Goal: Information Seeking & Learning: Learn about a topic

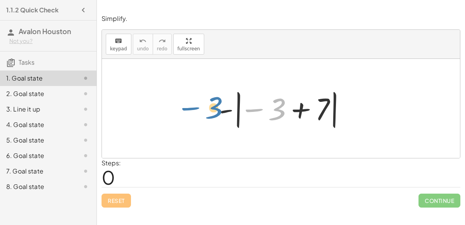
drag, startPoint x: 276, startPoint y: 111, endPoint x: 211, endPoint y: 109, distance: 65.1
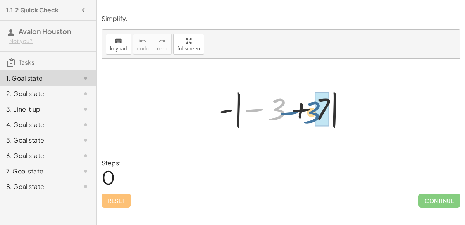
drag, startPoint x: 272, startPoint y: 109, endPoint x: 313, endPoint y: 111, distance: 41.1
click at [313, 111] on div at bounding box center [284, 108] width 138 height 43
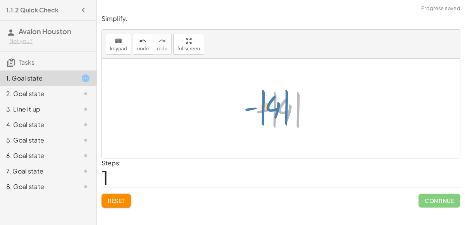
drag, startPoint x: 261, startPoint y: 110, endPoint x: 241, endPoint y: 110, distance: 20.1
click at [241, 110] on div "- | − 3 + 7 | - | 4 | - | | 4" at bounding box center [281, 108] width 358 height 99
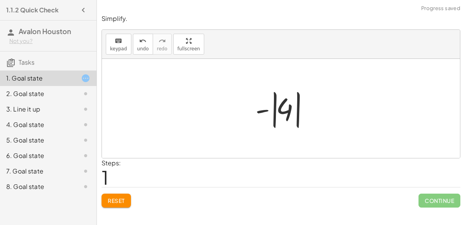
click at [286, 114] on div at bounding box center [283, 108] width 65 height 43
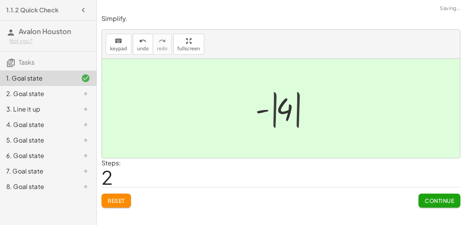
click at [286, 114] on div at bounding box center [284, 108] width 53 height 38
click at [430, 195] on button "Continue" at bounding box center [439, 201] width 42 height 14
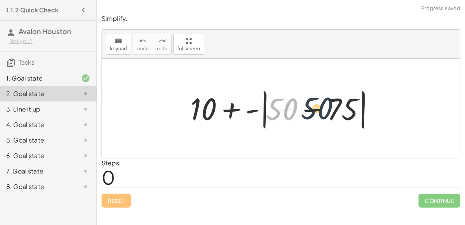
drag, startPoint x: 285, startPoint y: 116, endPoint x: 324, endPoint y: 115, distance: 39.2
click at [324, 115] on div at bounding box center [283, 108] width 195 height 45
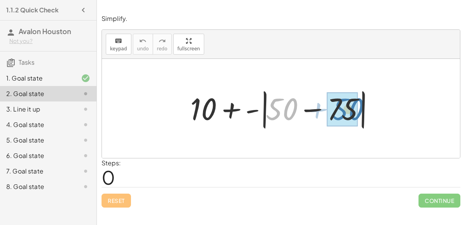
drag, startPoint x: 289, startPoint y: 103, endPoint x: 356, endPoint y: 103, distance: 66.6
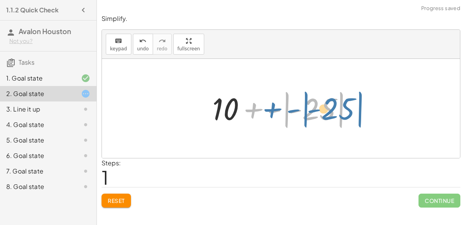
drag, startPoint x: 250, startPoint y: 110, endPoint x: 269, endPoint y: 109, distance: 19.0
click at [269, 109] on div at bounding box center [283, 108] width 151 height 43
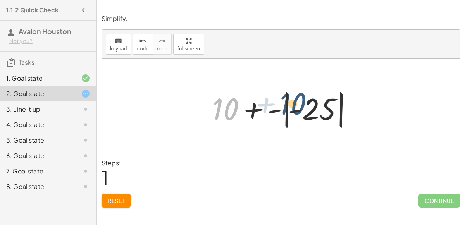
drag, startPoint x: 223, startPoint y: 108, endPoint x: 302, endPoint y: 105, distance: 78.7
click at [302, 105] on div at bounding box center [283, 108] width 151 height 43
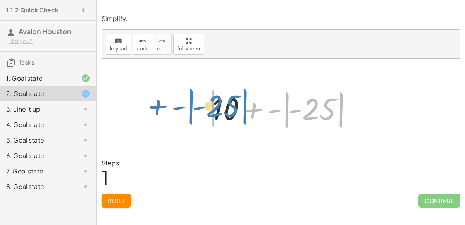
drag, startPoint x: 323, startPoint y: 106, endPoint x: 223, endPoint y: 103, distance: 100.0
click at [223, 103] on div at bounding box center [283, 108] width 151 height 43
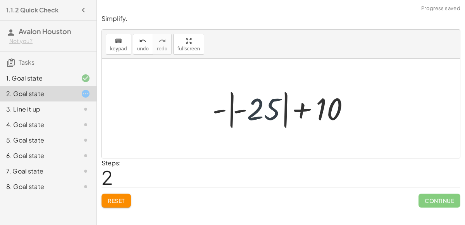
click at [255, 115] on div at bounding box center [283, 108] width 151 height 43
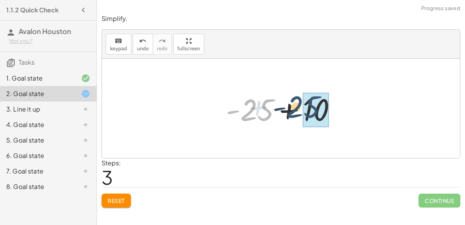
drag, startPoint x: 258, startPoint y: 112, endPoint x: 311, endPoint y: 110, distance: 52.7
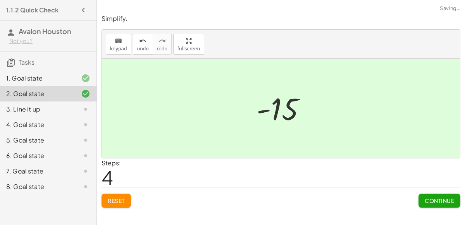
click at [449, 198] on span "Continue" at bounding box center [439, 200] width 29 height 7
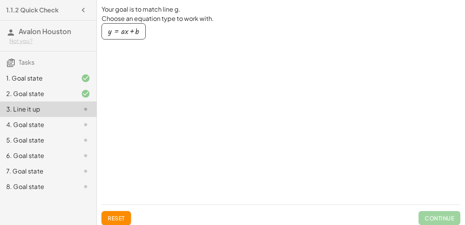
click at [136, 29] on div "button" at bounding box center [123, 31] width 31 height 9
click at [160, 88] on div at bounding box center [181, 90] width 158 height 46
click at [49, 123] on div "4. Goal state" at bounding box center [37, 124] width 62 height 9
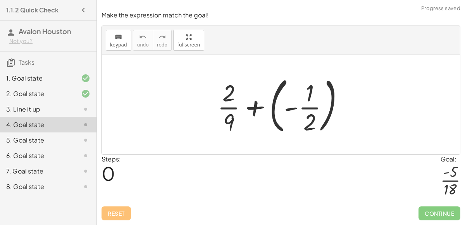
click at [62, 132] on div "3. Line it up" at bounding box center [48, 139] width 96 height 15
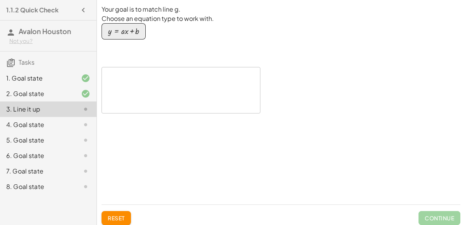
click at [59, 128] on div "4. Goal state" at bounding box center [37, 124] width 62 height 9
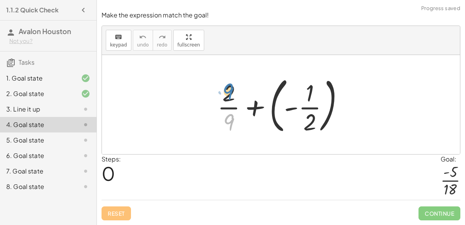
drag, startPoint x: 229, startPoint y: 116, endPoint x: 225, endPoint y: 81, distance: 35.5
click at [225, 81] on div at bounding box center [283, 104] width 141 height 64
drag, startPoint x: 230, startPoint y: 88, endPoint x: 233, endPoint y: 122, distance: 33.5
click at [233, 122] on div at bounding box center [283, 104] width 141 height 64
click at [255, 106] on div at bounding box center [283, 104] width 141 height 64
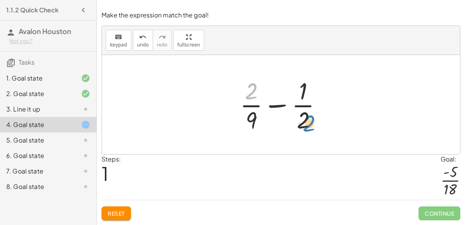
drag, startPoint x: 244, startPoint y: 95, endPoint x: 301, endPoint y: 125, distance: 64.5
click at [301, 125] on div at bounding box center [284, 105] width 96 height 60
drag, startPoint x: 248, startPoint y: 119, endPoint x: 294, endPoint y: 96, distance: 51.3
click at [294, 96] on div at bounding box center [284, 105] width 96 height 60
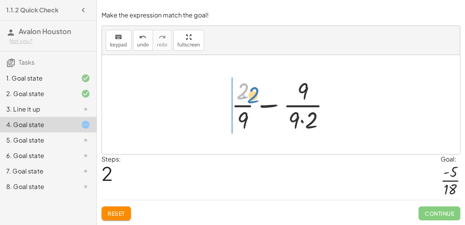
drag, startPoint x: 246, startPoint y: 95, endPoint x: 225, endPoint y: 95, distance: 20.9
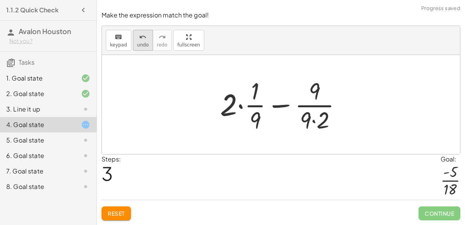
click at [144, 48] on span "undo" at bounding box center [143, 44] width 12 height 5
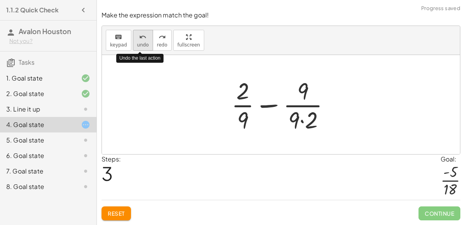
click at [144, 48] on span "undo" at bounding box center [143, 44] width 12 height 5
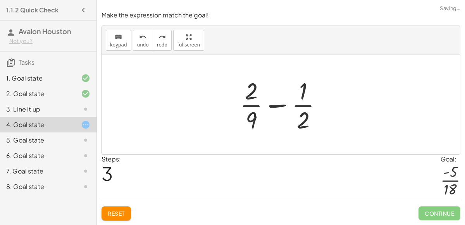
click at [280, 107] on div at bounding box center [284, 105] width 96 height 60
drag, startPoint x: 255, startPoint y: 120, endPoint x: 306, endPoint y: 121, distance: 51.5
click at [306, 121] on div at bounding box center [284, 105] width 96 height 60
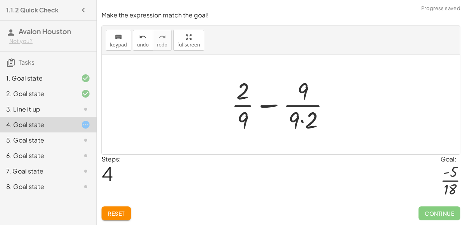
click at [302, 120] on div at bounding box center [283, 105] width 113 height 60
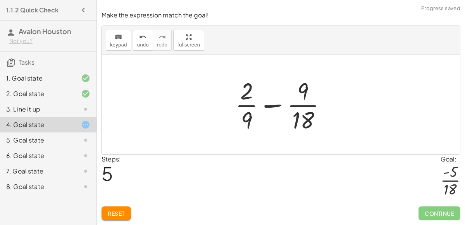
click at [249, 119] on div at bounding box center [283, 105] width 105 height 60
click at [309, 117] on div at bounding box center [283, 105] width 105 height 60
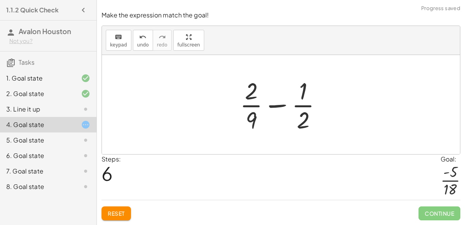
click at [304, 120] on div at bounding box center [284, 105] width 96 height 60
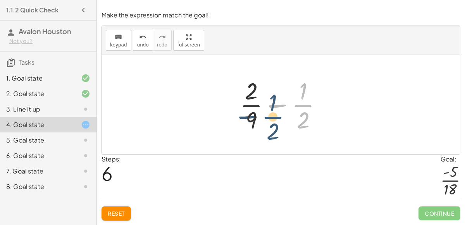
drag, startPoint x: 299, startPoint y: 100, endPoint x: 268, endPoint y: 110, distance: 33.0
click at [268, 110] on div at bounding box center [284, 105] width 96 height 60
drag, startPoint x: 251, startPoint y: 104, endPoint x: 257, endPoint y: 103, distance: 5.5
click at [257, 103] on div at bounding box center [284, 105] width 96 height 60
click at [282, 106] on div at bounding box center [284, 105] width 96 height 60
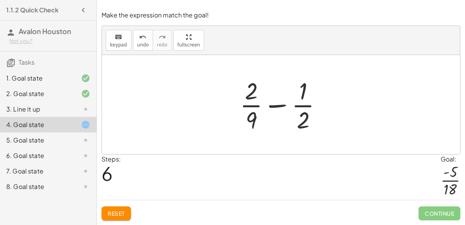
click at [281, 106] on div at bounding box center [284, 105] width 96 height 60
click at [121, 215] on span "Reset" at bounding box center [116, 213] width 17 height 7
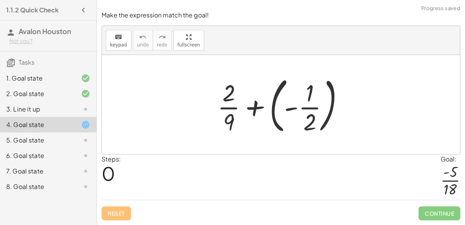
click at [300, 105] on div at bounding box center [283, 104] width 141 height 64
click at [289, 110] on div at bounding box center [283, 104] width 141 height 64
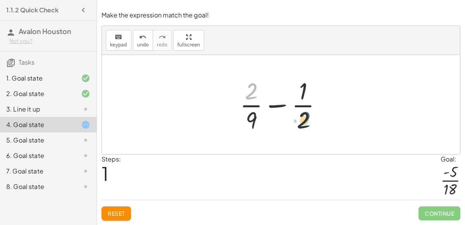
drag, startPoint x: 249, startPoint y: 91, endPoint x: 302, endPoint y: 119, distance: 60.1
click at [302, 119] on div at bounding box center [284, 105] width 96 height 60
drag, startPoint x: 253, startPoint y: 90, endPoint x: 312, endPoint y: 91, distance: 58.9
click at [312, 91] on div at bounding box center [284, 105] width 96 height 60
drag, startPoint x: 252, startPoint y: 96, endPoint x: 301, endPoint y: 123, distance: 55.8
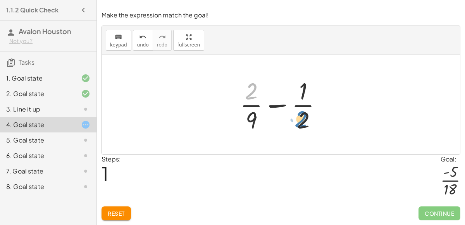
click at [301, 123] on div at bounding box center [284, 105] width 96 height 60
drag, startPoint x: 252, startPoint y: 121, endPoint x: 298, endPoint y: 114, distance: 47.0
click at [298, 114] on div at bounding box center [284, 105] width 96 height 60
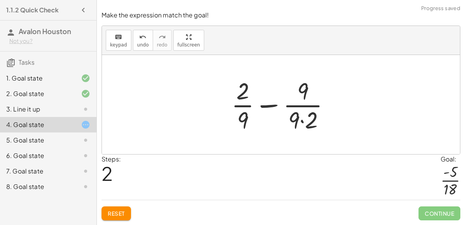
click at [302, 86] on div at bounding box center [283, 105] width 113 height 60
drag, startPoint x: 303, startPoint y: 87, endPoint x: 250, endPoint y: 119, distance: 62.1
click at [250, 119] on div at bounding box center [283, 105] width 113 height 60
click at [301, 122] on div at bounding box center [283, 105] width 113 height 60
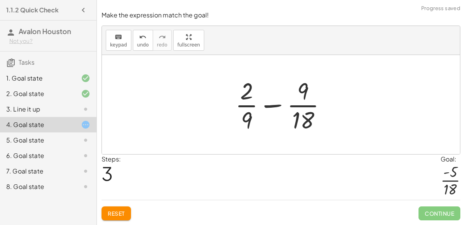
click at [276, 107] on div at bounding box center [283, 105] width 105 height 60
click at [301, 90] on div at bounding box center [283, 105] width 105 height 60
drag, startPoint x: 246, startPoint y: 92, endPoint x: 301, endPoint y: 92, distance: 55.0
click at [301, 92] on div at bounding box center [283, 105] width 105 height 60
drag, startPoint x: 248, startPoint y: 94, endPoint x: 237, endPoint y: 96, distance: 10.6
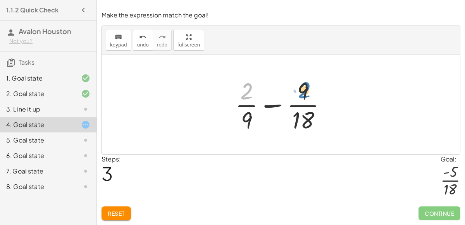
click at [237, 96] on div at bounding box center [283, 105] width 105 height 60
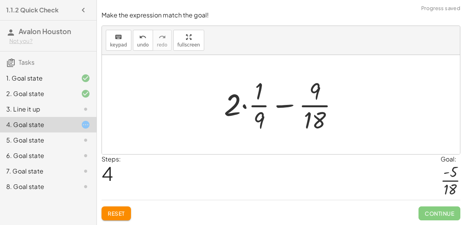
click at [244, 105] on div at bounding box center [284, 105] width 128 height 60
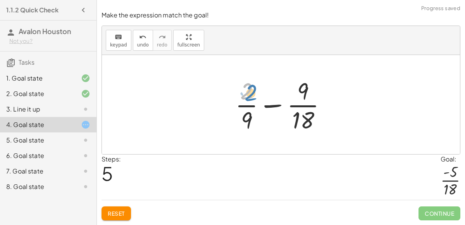
click at [246, 96] on div at bounding box center [283, 105] width 105 height 60
drag, startPoint x: 247, startPoint y: 122, endPoint x: 296, endPoint y: 94, distance: 56.9
click at [296, 94] on div at bounding box center [283, 105] width 105 height 60
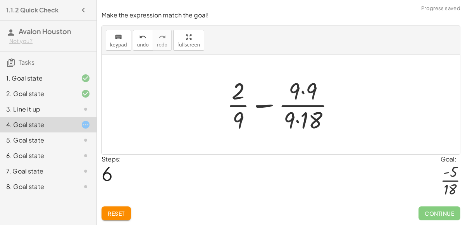
click at [299, 122] on div at bounding box center [284, 105] width 122 height 60
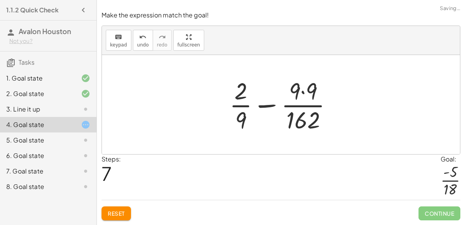
click at [302, 87] on div at bounding box center [283, 105] width 117 height 60
click at [123, 208] on button "Reset" at bounding box center [115, 213] width 29 height 14
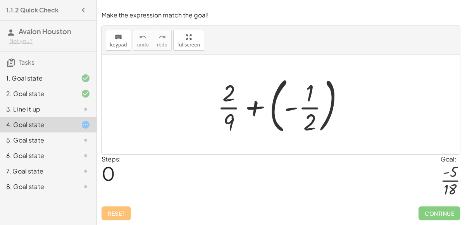
click at [268, 107] on div at bounding box center [283, 104] width 141 height 64
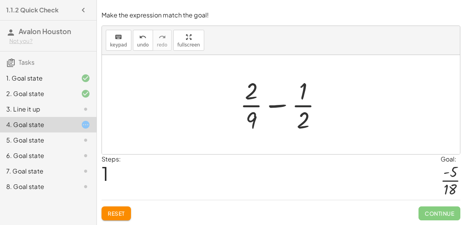
click at [299, 107] on div at bounding box center [284, 105] width 96 height 60
click at [272, 106] on div at bounding box center [284, 105] width 96 height 60
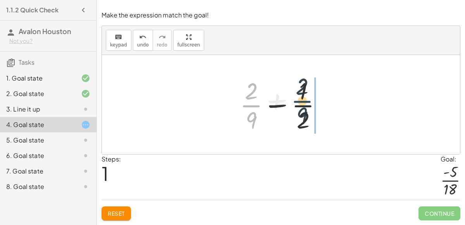
drag, startPoint x: 255, startPoint y: 105, endPoint x: 309, endPoint y: 100, distance: 54.1
click at [309, 100] on div at bounding box center [284, 105] width 96 height 60
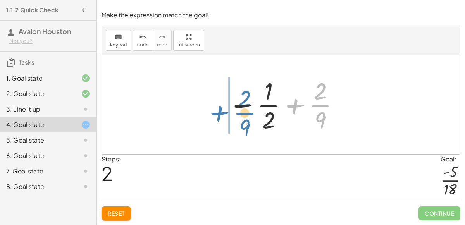
drag, startPoint x: 321, startPoint y: 106, endPoint x: 244, endPoint y: 113, distance: 77.4
click at [244, 113] on div at bounding box center [284, 105] width 120 height 60
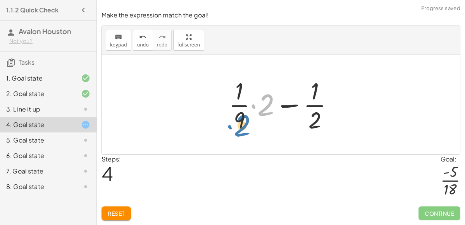
drag, startPoint x: 262, startPoint y: 107, endPoint x: 236, endPoint y: 127, distance: 33.2
click at [236, 127] on div at bounding box center [284, 105] width 119 height 60
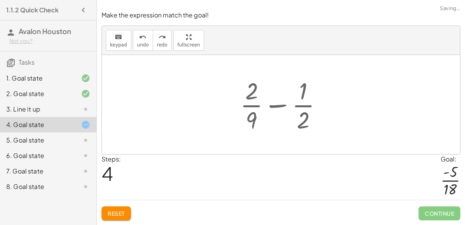
drag, startPoint x: 235, startPoint y: 120, endPoint x: 214, endPoint y: 106, distance: 25.1
click at [273, 105] on div at bounding box center [284, 105] width 119 height 60
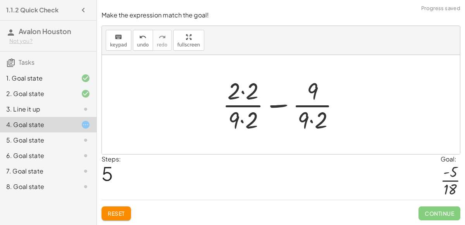
click at [242, 119] on div at bounding box center [284, 105] width 119 height 60
click at [240, 90] on div at bounding box center [284, 105] width 119 height 60
click at [249, 94] on div at bounding box center [284, 105] width 119 height 60
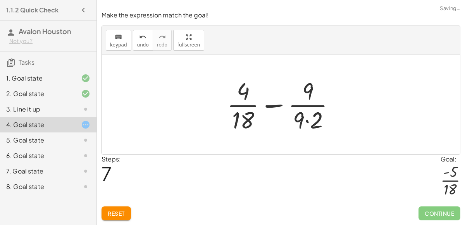
click at [309, 122] on div at bounding box center [284, 105] width 119 height 60
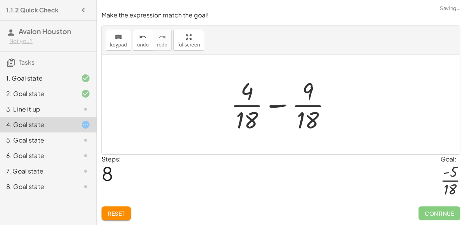
click at [276, 104] on div at bounding box center [284, 105] width 119 height 60
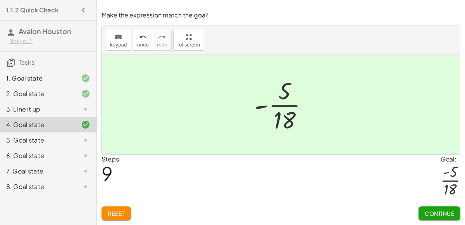
click at [437, 215] on span "Continue" at bounding box center [439, 213] width 29 height 7
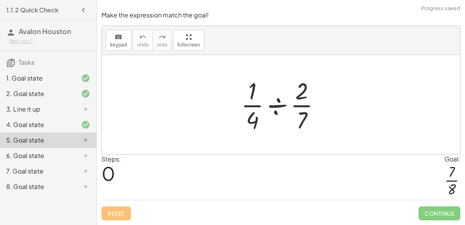
click at [274, 111] on div at bounding box center [283, 105] width 93 height 60
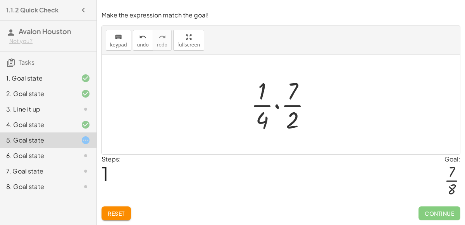
click at [276, 106] on div at bounding box center [284, 105] width 74 height 60
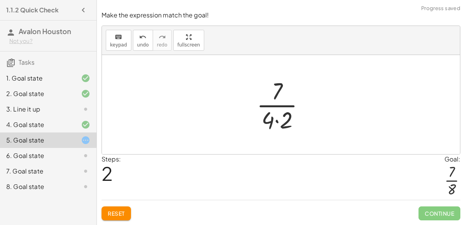
click at [277, 121] on div at bounding box center [284, 105] width 62 height 60
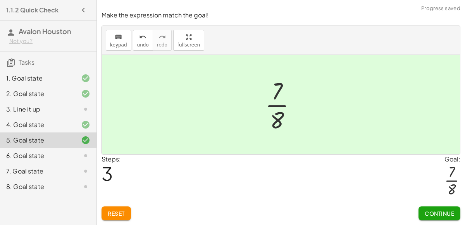
click at [434, 214] on span "Continue" at bounding box center [439, 213] width 29 height 7
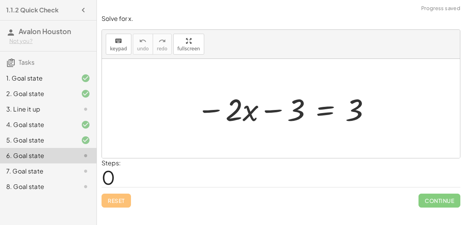
click at [274, 108] on div at bounding box center [284, 109] width 182 height 40
click at [236, 105] on div at bounding box center [284, 109] width 182 height 40
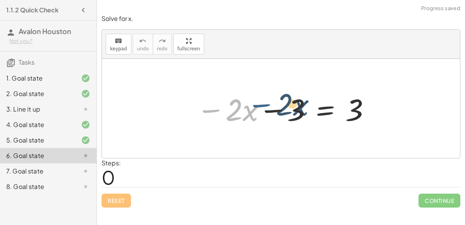
drag, startPoint x: 210, startPoint y: 107, endPoint x: 261, endPoint y: 101, distance: 51.4
click at [261, 101] on div at bounding box center [284, 109] width 182 height 40
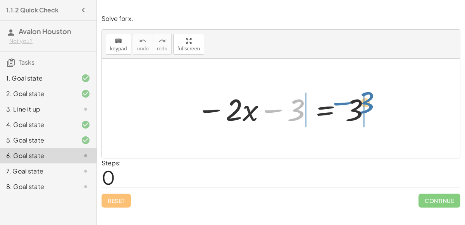
drag, startPoint x: 298, startPoint y: 105, endPoint x: 367, endPoint y: 99, distance: 69.6
click at [367, 99] on div at bounding box center [284, 109] width 182 height 40
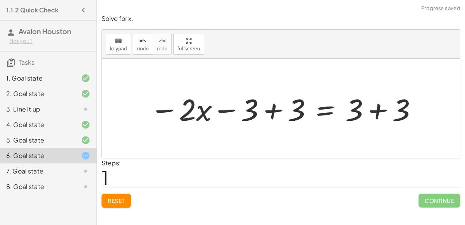
click at [275, 108] on div at bounding box center [284, 109] width 276 height 40
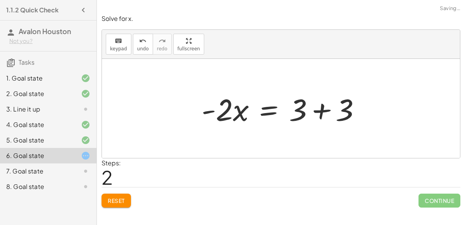
click at [321, 111] on div at bounding box center [284, 109] width 173 height 40
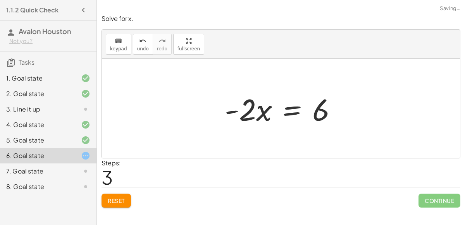
click at [262, 113] on div at bounding box center [284, 109] width 126 height 40
click at [294, 109] on div at bounding box center [284, 109] width 126 height 40
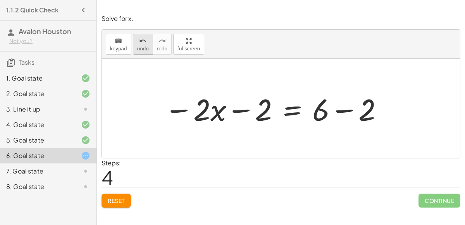
click at [137, 44] on div "undo" at bounding box center [143, 40] width 12 height 9
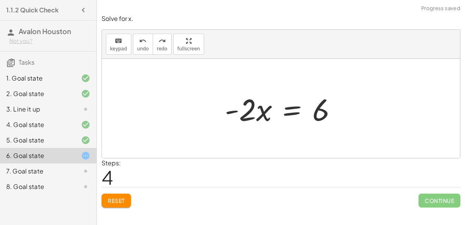
click at [288, 112] on div at bounding box center [284, 109] width 126 height 40
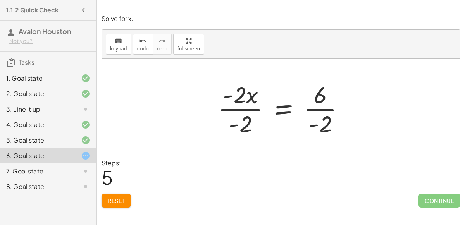
click at [322, 108] on div at bounding box center [284, 109] width 141 height 60
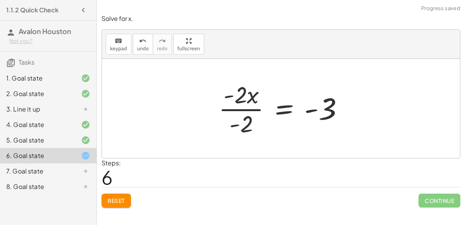
click at [245, 109] on div at bounding box center [284, 109] width 139 height 60
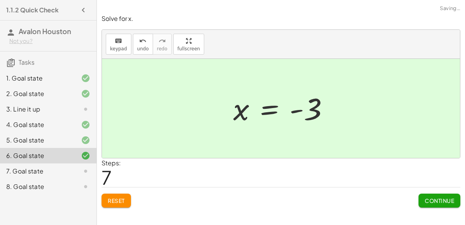
click at [444, 202] on span "Continue" at bounding box center [439, 200] width 29 height 7
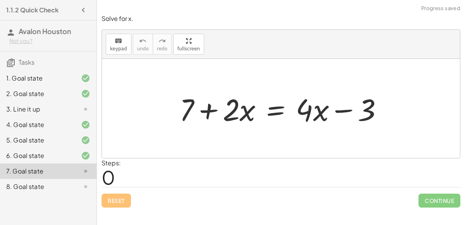
click at [211, 108] on div at bounding box center [283, 109] width 217 height 40
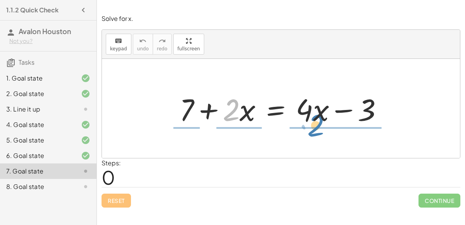
drag, startPoint x: 232, startPoint y: 114, endPoint x: 317, endPoint y: 130, distance: 86.4
click at [317, 130] on div "· 2 + 7 + · 2 · x = + · 4 · x − 3" at bounding box center [281, 108] width 358 height 99
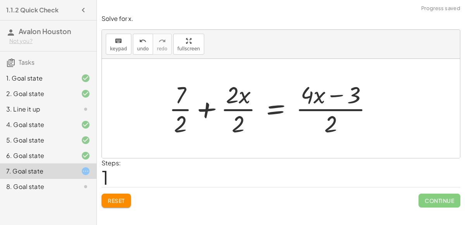
click at [324, 108] on div at bounding box center [274, 109] width 218 height 60
click at [174, 108] on div at bounding box center [274, 109] width 218 height 60
click at [183, 108] on div at bounding box center [274, 109] width 218 height 60
click at [237, 107] on div at bounding box center [264, 109] width 237 height 60
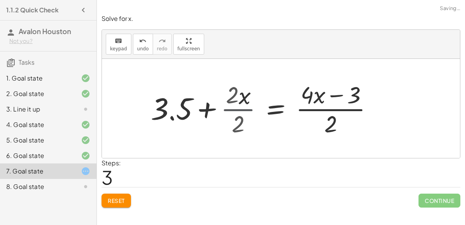
click at [238, 108] on div at bounding box center [274, 109] width 218 height 60
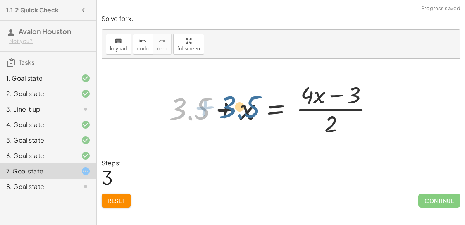
drag, startPoint x: 193, startPoint y: 109, endPoint x: 247, endPoint y: 108, distance: 53.9
click at [247, 108] on div at bounding box center [274, 109] width 218 height 60
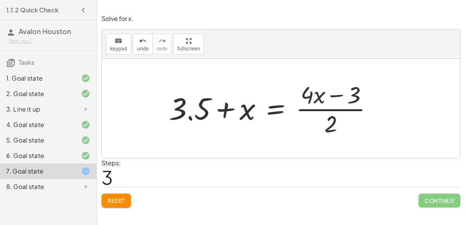
click at [323, 108] on div at bounding box center [274, 109] width 218 height 60
drag, startPoint x: 310, startPoint y: 94, endPoint x: 352, endPoint y: 90, distance: 42.4
click at [352, 90] on div at bounding box center [274, 109] width 218 height 60
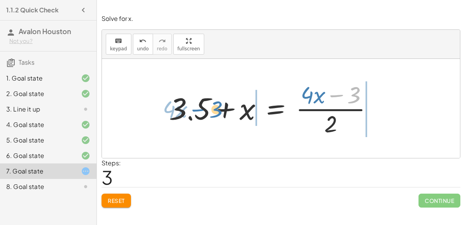
drag, startPoint x: 353, startPoint y: 93, endPoint x: 215, endPoint y: 107, distance: 139.4
click at [215, 107] on div at bounding box center [274, 109] width 218 height 60
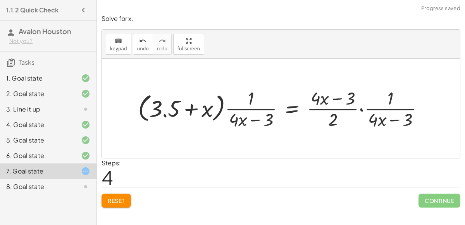
click at [107, 198] on button "Reset" at bounding box center [115, 201] width 29 height 14
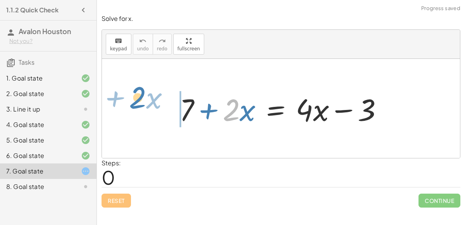
drag, startPoint x: 236, startPoint y: 109, endPoint x: 143, endPoint y: 97, distance: 94.2
click at [143, 97] on div "· 2 + · x + 7 + · 2 · x = + · 4 · x − 3" at bounding box center [281, 108] width 358 height 99
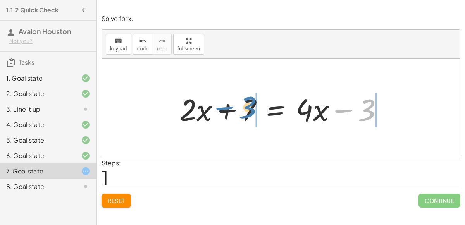
drag, startPoint x: 367, startPoint y: 109, endPoint x: 251, endPoint y: 106, distance: 115.5
click at [251, 106] on div at bounding box center [283, 109] width 217 height 40
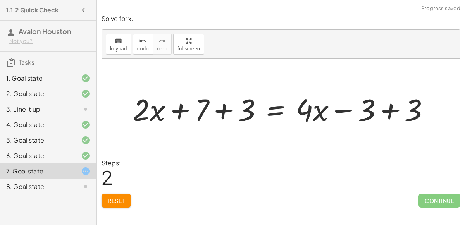
click at [221, 112] on div at bounding box center [284, 109] width 311 height 40
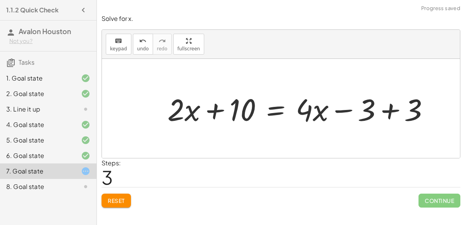
click at [388, 111] on div at bounding box center [301, 109] width 276 height 40
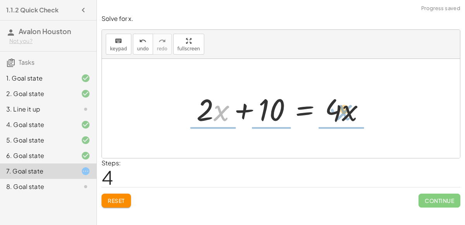
drag, startPoint x: 213, startPoint y: 111, endPoint x: 336, endPoint y: 111, distance: 122.4
click at [336, 111] on div at bounding box center [284, 109] width 182 height 40
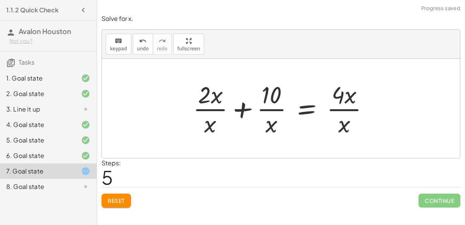
click at [344, 107] on div at bounding box center [284, 109] width 190 height 60
click at [344, 108] on div at bounding box center [284, 109] width 190 height 60
click at [143, 48] on span "undo" at bounding box center [143, 48] width 12 height 5
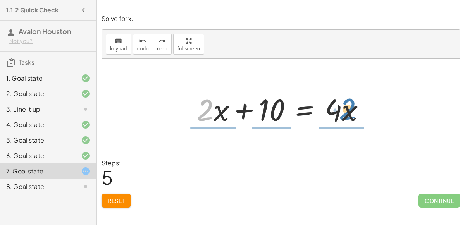
drag, startPoint x: 204, startPoint y: 113, endPoint x: 346, endPoint y: 112, distance: 142.2
click at [346, 112] on div at bounding box center [284, 109] width 182 height 40
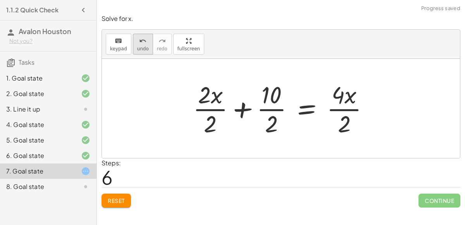
click at [137, 43] on div "undo" at bounding box center [143, 40] width 12 height 9
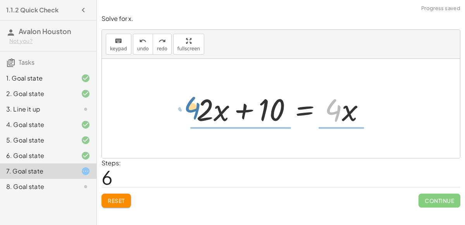
drag, startPoint x: 337, startPoint y: 106, endPoint x: 206, endPoint y: 103, distance: 131.4
click at [206, 103] on div at bounding box center [284, 109] width 182 height 40
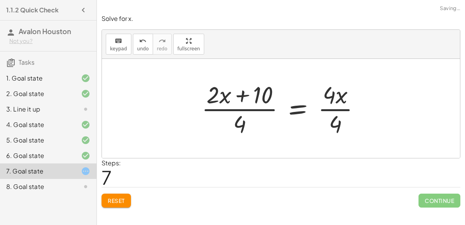
click at [242, 110] on div at bounding box center [284, 109] width 172 height 60
click at [329, 108] on div at bounding box center [284, 109] width 172 height 60
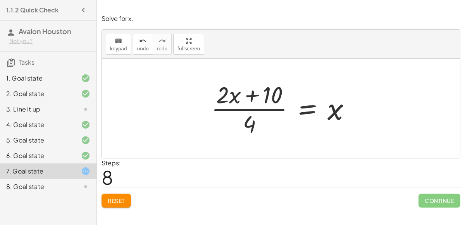
click at [249, 95] on div at bounding box center [284, 109] width 154 height 60
drag, startPoint x: 251, startPoint y: 126, endPoint x: 275, endPoint y: 96, distance: 38.1
click at [275, 96] on div at bounding box center [284, 109] width 154 height 60
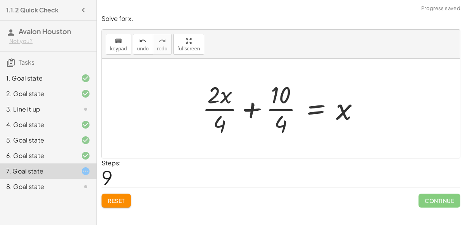
click at [249, 110] on div at bounding box center [283, 109] width 171 height 60
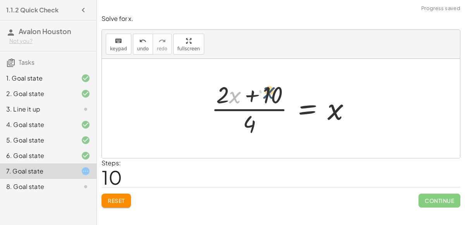
drag, startPoint x: 232, startPoint y: 96, endPoint x: 268, endPoint y: 91, distance: 35.6
click at [268, 91] on div at bounding box center [284, 109] width 154 height 60
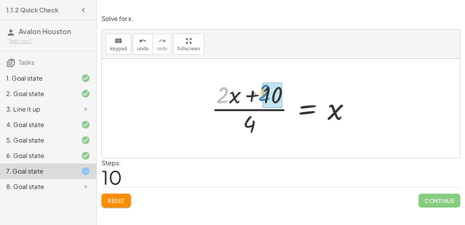
drag, startPoint x: 221, startPoint y: 95, endPoint x: 263, endPoint y: 93, distance: 41.9
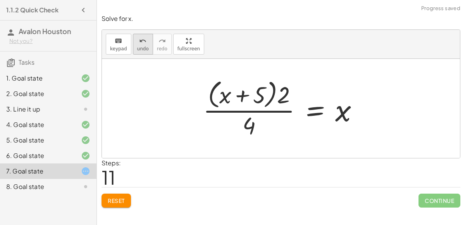
click at [145, 46] on button "undo undo" at bounding box center [143, 44] width 20 height 21
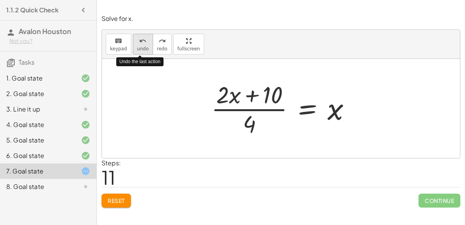
click at [145, 46] on button "undo undo" at bounding box center [143, 44] width 20 height 21
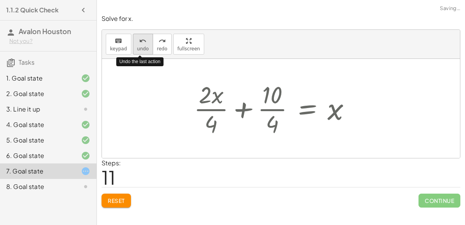
click at [145, 46] on button "undo undo" at bounding box center [143, 44] width 20 height 21
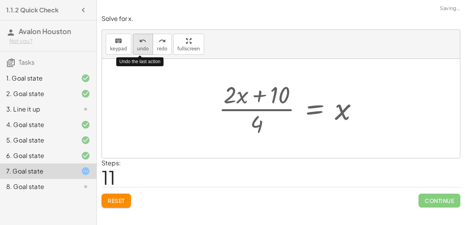
click at [145, 46] on button "undo undo" at bounding box center [143, 44] width 20 height 21
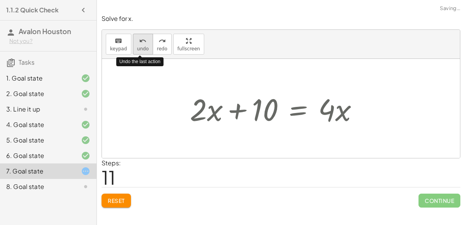
click at [145, 46] on button "undo undo" at bounding box center [143, 44] width 20 height 21
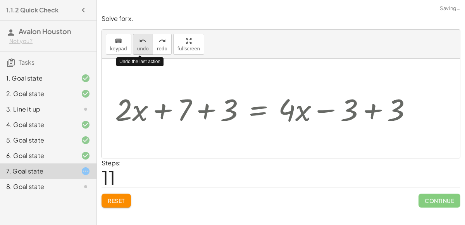
click at [145, 46] on button "undo undo" at bounding box center [143, 44] width 20 height 21
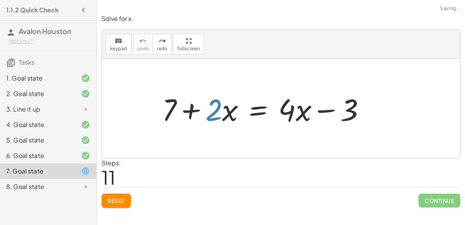
click at [293, 124] on div at bounding box center [266, 109] width 217 height 40
click at [117, 194] on button "Reset" at bounding box center [115, 201] width 29 height 14
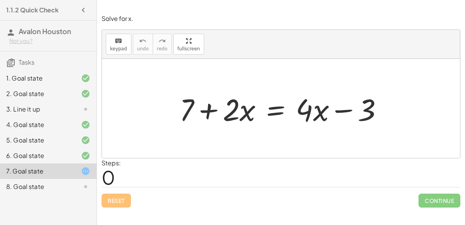
click at [273, 108] on div at bounding box center [283, 109] width 217 height 40
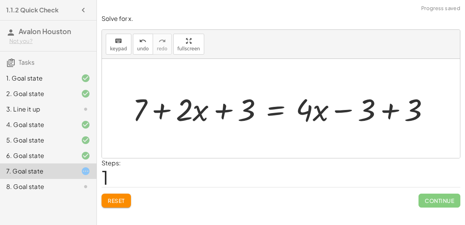
click at [382, 107] on div at bounding box center [284, 109] width 311 height 40
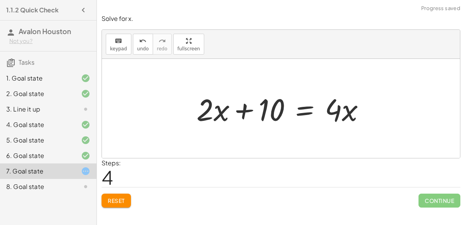
click at [299, 110] on div at bounding box center [284, 109] width 182 height 40
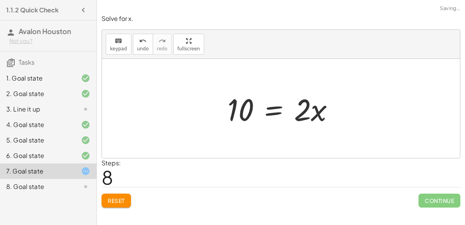
click at [272, 105] on div at bounding box center [284, 109] width 121 height 40
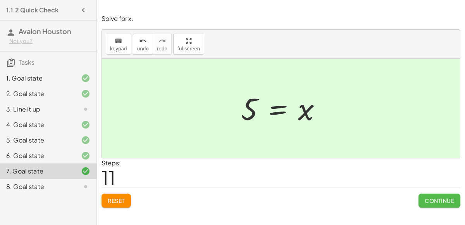
click at [446, 201] on span "Continue" at bounding box center [439, 200] width 29 height 7
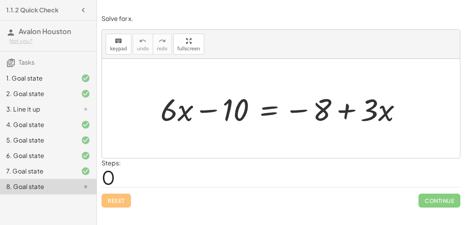
click at [210, 108] on div at bounding box center [284, 109] width 255 height 40
click at [272, 106] on div at bounding box center [284, 109] width 255 height 40
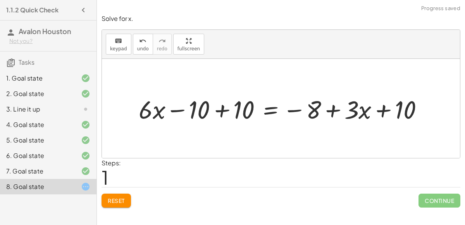
click at [224, 107] on div at bounding box center [284, 108] width 298 height 33
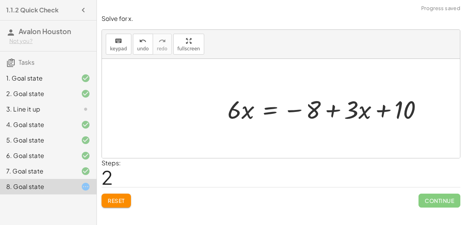
click at [382, 107] on div at bounding box center [329, 108] width 210 height 33
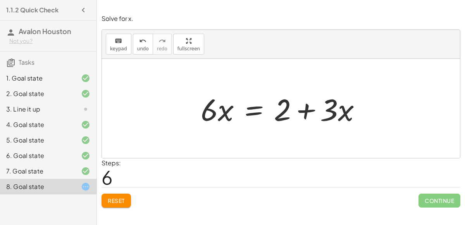
click at [253, 110] on div at bounding box center [284, 109] width 174 height 40
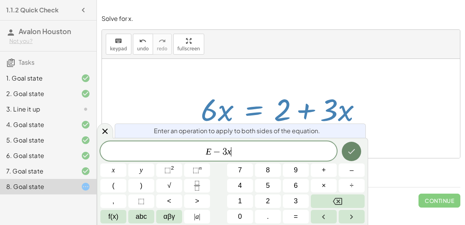
click at [348, 151] on icon "Done" at bounding box center [351, 151] width 9 height 9
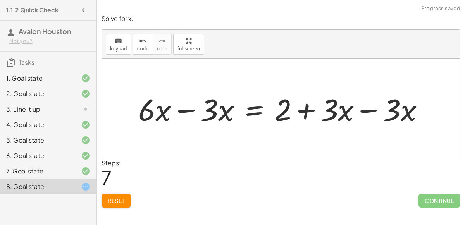
click at [372, 109] on div at bounding box center [283, 109] width 299 height 40
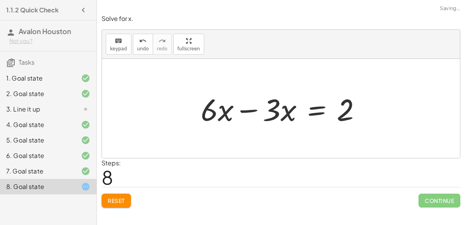
click at [242, 110] on div at bounding box center [284, 109] width 174 height 40
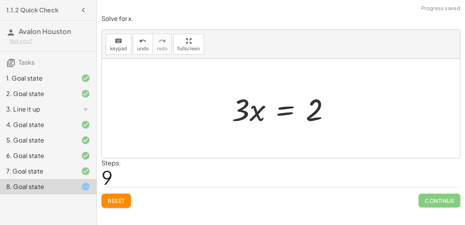
click at [257, 107] on div at bounding box center [284, 109] width 112 height 40
click at [281, 106] on div at bounding box center [284, 109] width 112 height 40
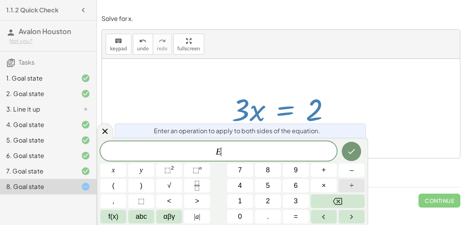
click at [352, 184] on span "÷" at bounding box center [352, 186] width 4 height 10
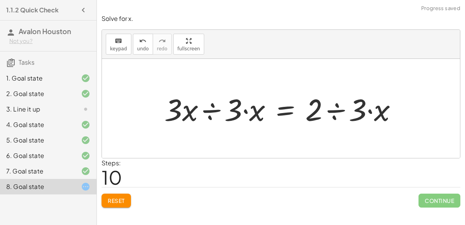
click at [215, 111] on div at bounding box center [283, 109] width 247 height 40
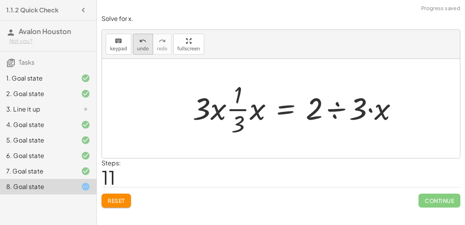
click at [141, 42] on icon "undo" at bounding box center [142, 40] width 7 height 9
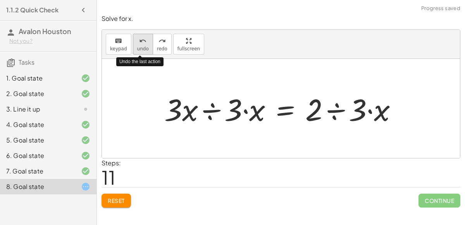
click at [141, 42] on icon "undo" at bounding box center [142, 40] width 7 height 9
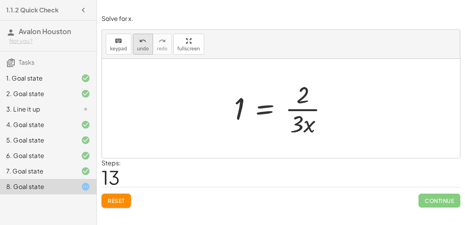
click at [141, 46] on span "undo" at bounding box center [143, 48] width 12 height 5
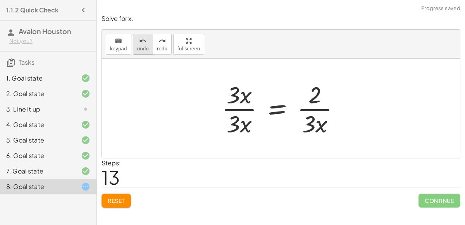
click at [138, 46] on span "undo" at bounding box center [143, 48] width 12 height 5
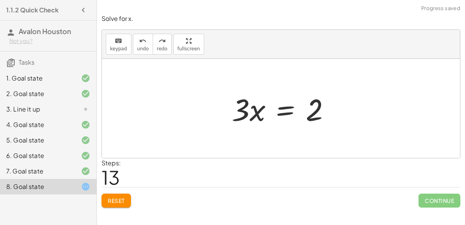
click at [284, 106] on div at bounding box center [284, 109] width 112 height 40
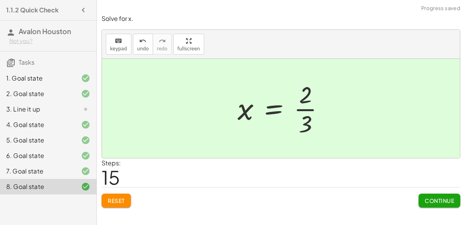
click at [443, 204] on button "Continue" at bounding box center [439, 201] width 42 height 14
